Goal: Transaction & Acquisition: Book appointment/travel/reservation

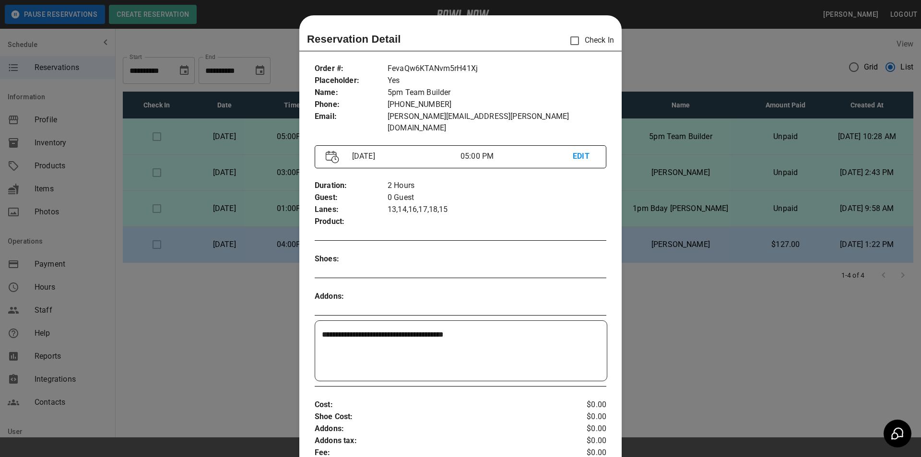
scroll to position [15, 0]
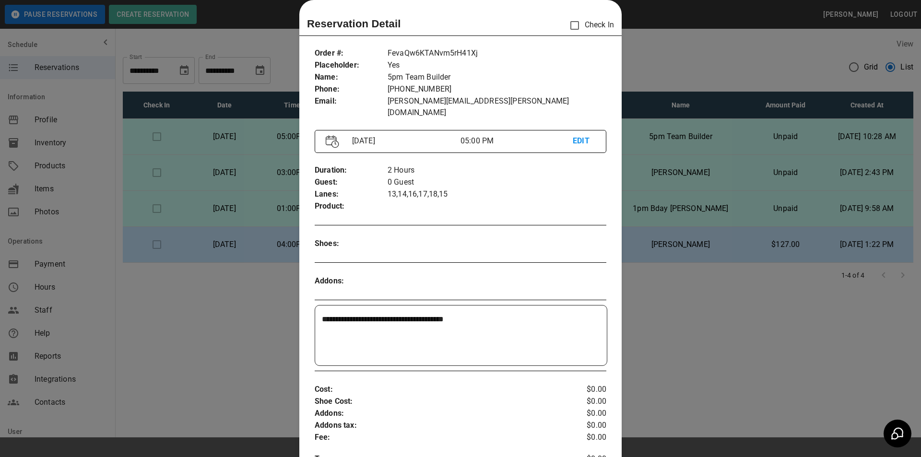
drag, startPoint x: 656, startPoint y: 58, endPoint x: 654, endPoint y: 68, distance: 10.4
click at [659, 57] on div at bounding box center [460, 228] width 921 height 457
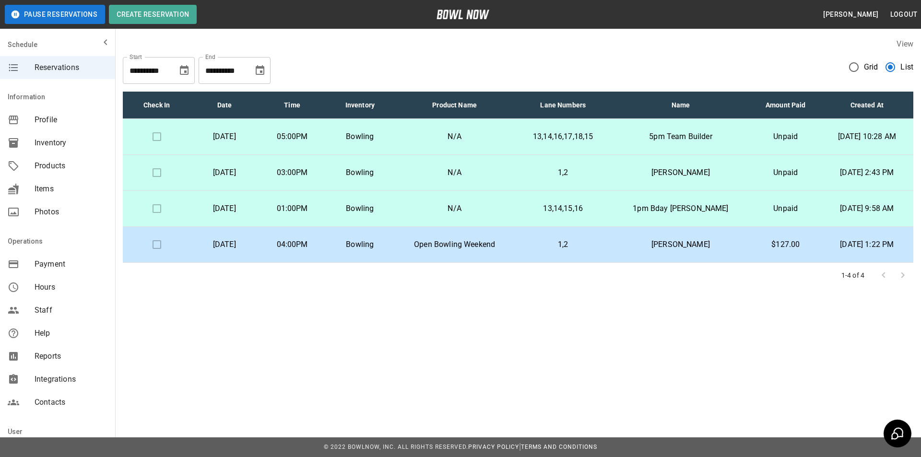
click at [260, 68] on icon "Choose date, selected date is Oct 29, 2025" at bounding box center [260, 70] width 9 height 10
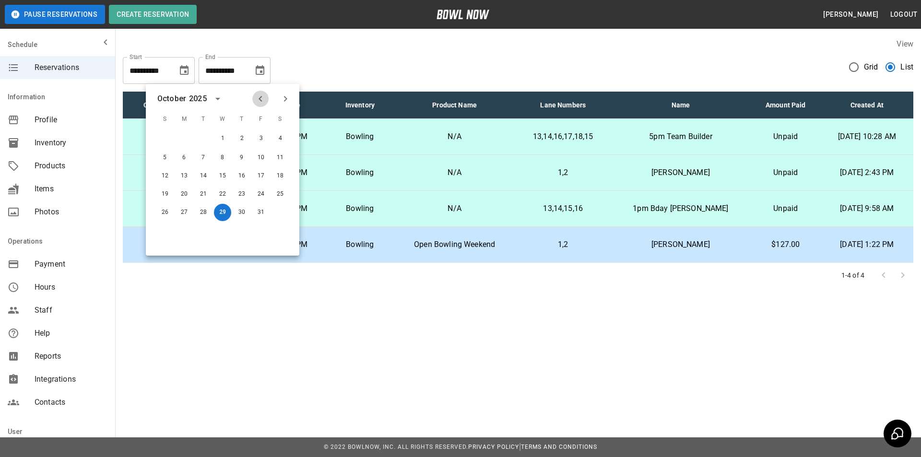
click at [257, 97] on icon "Previous month" at bounding box center [261, 99] width 12 height 12
click at [287, 99] on icon "Next month" at bounding box center [285, 99] width 3 height 6
click at [162, 156] on button "5" at bounding box center [164, 157] width 17 height 17
type input "**********"
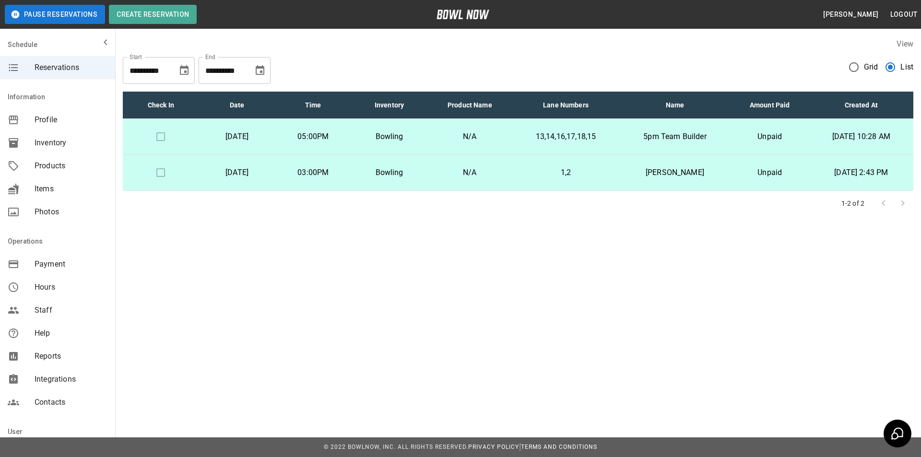
click at [466, 135] on p "N/A" at bounding box center [470, 137] width 70 height 12
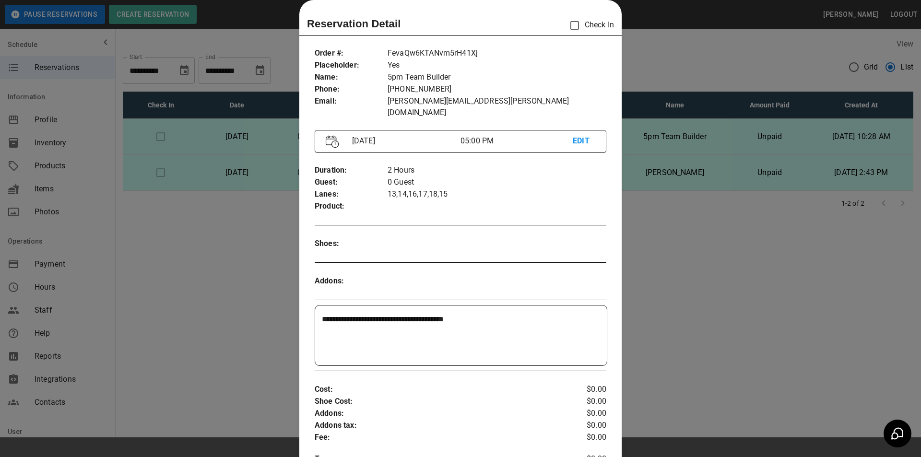
click at [234, 156] on div at bounding box center [460, 228] width 921 height 457
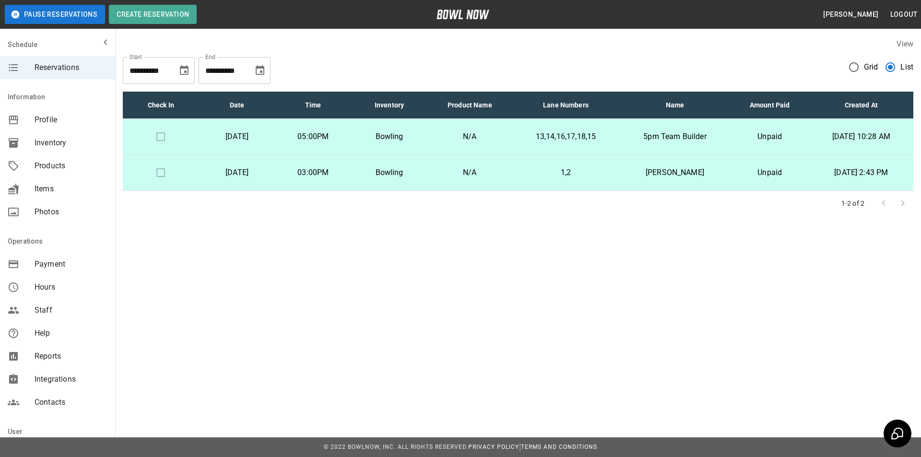
click at [240, 169] on p "[DATE]" at bounding box center [237, 173] width 61 height 12
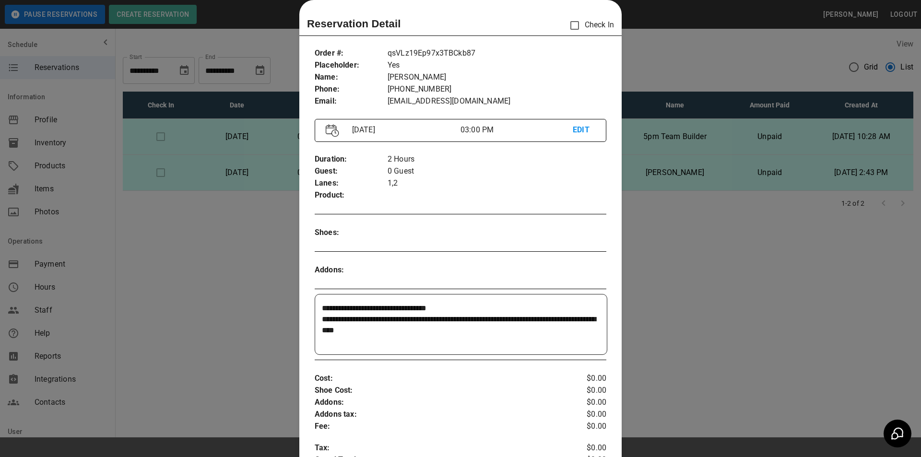
click at [230, 173] on div at bounding box center [460, 228] width 921 height 457
